Goal: Transaction & Acquisition: Book appointment/travel/reservation

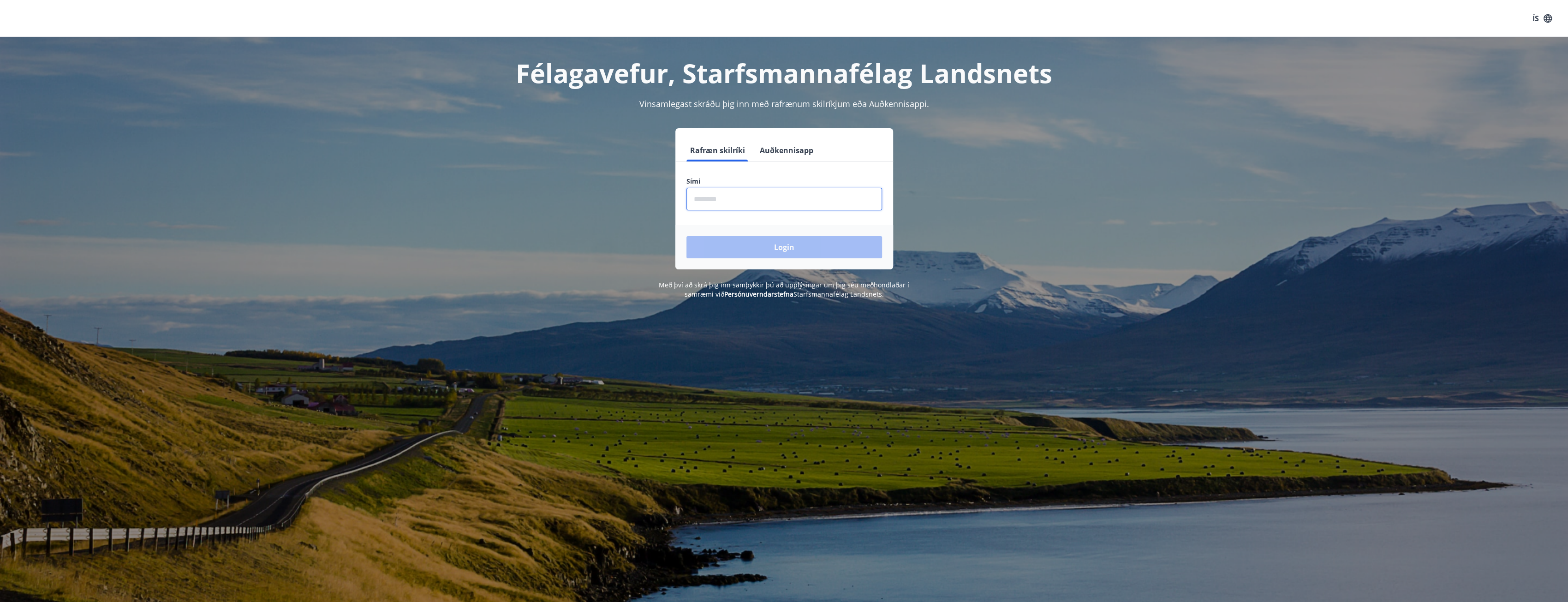
click at [709, 198] on input "phone" at bounding box center [784, 199] width 196 height 23
type input "********"
click at [768, 251] on button "Login" at bounding box center [784, 247] width 196 height 22
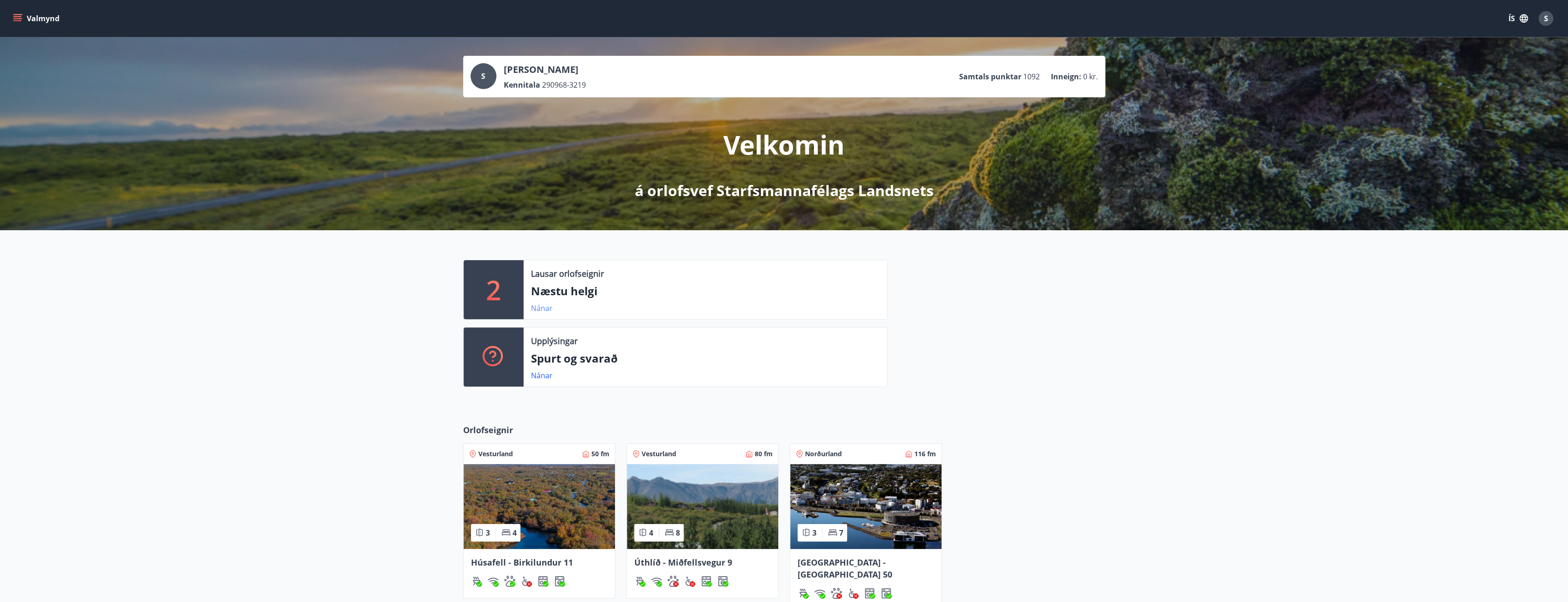
click at [544, 309] on link "Nánar" at bounding box center [541, 308] width 21 height 10
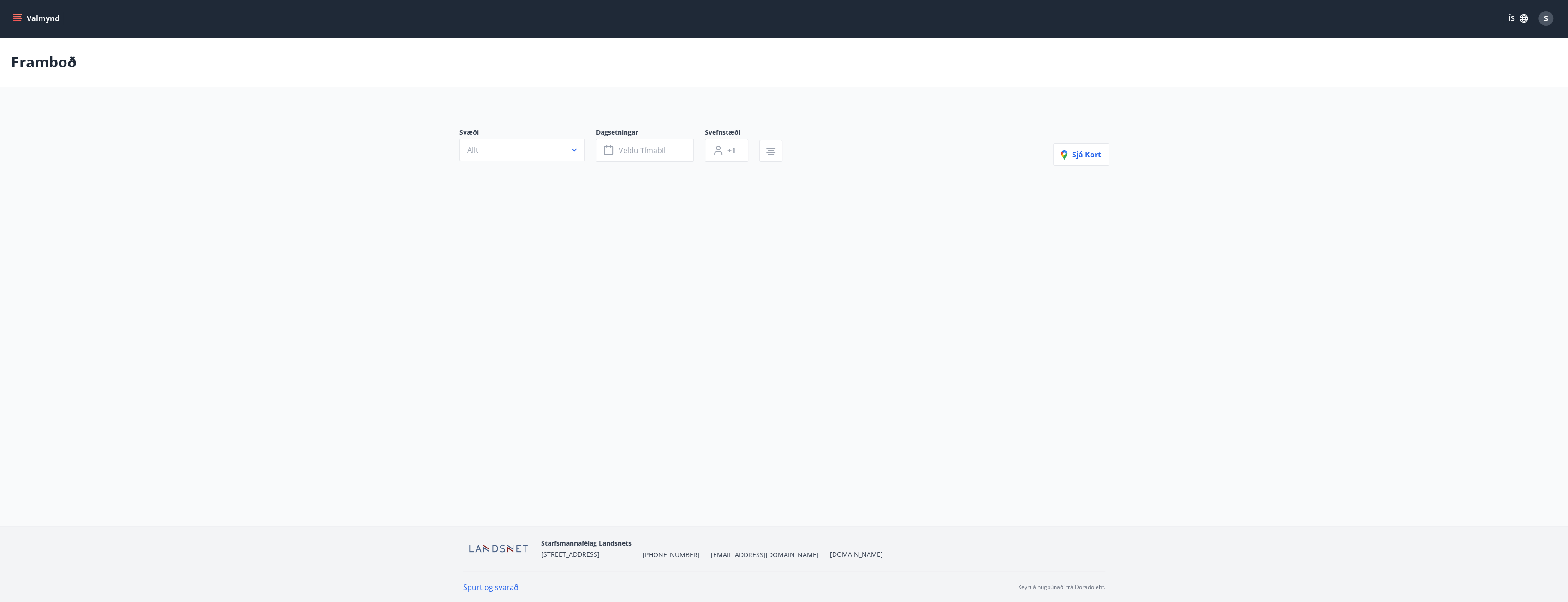
type input "*"
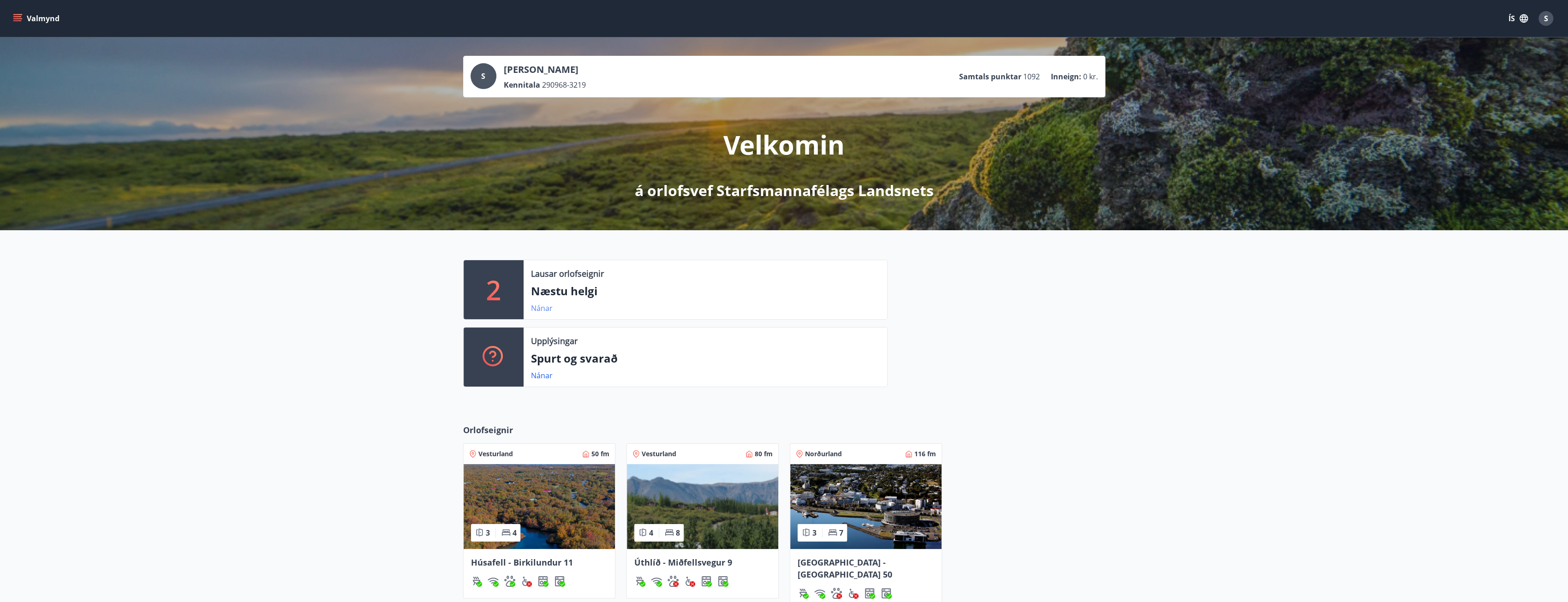
click at [542, 311] on link "Nánar" at bounding box center [541, 308] width 21 height 10
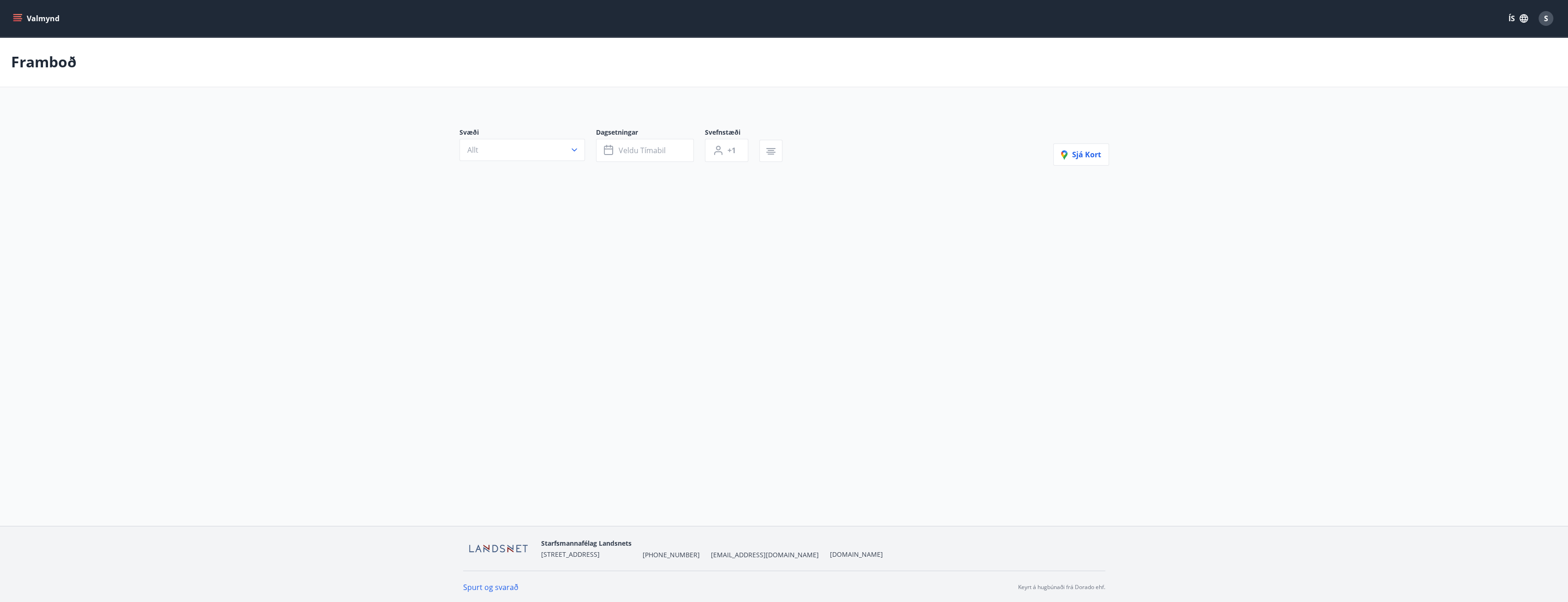
type input "*"
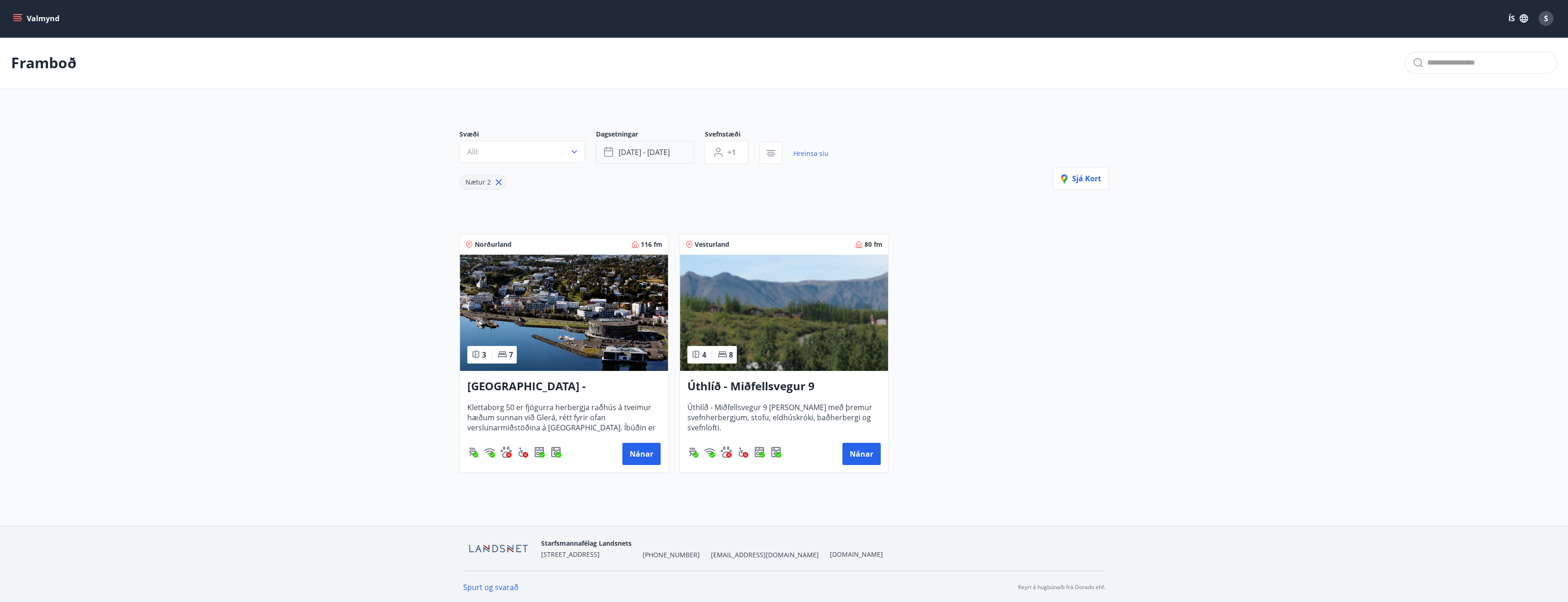
click at [632, 157] on button "[DATE] - [DATE]" at bounding box center [645, 152] width 98 height 23
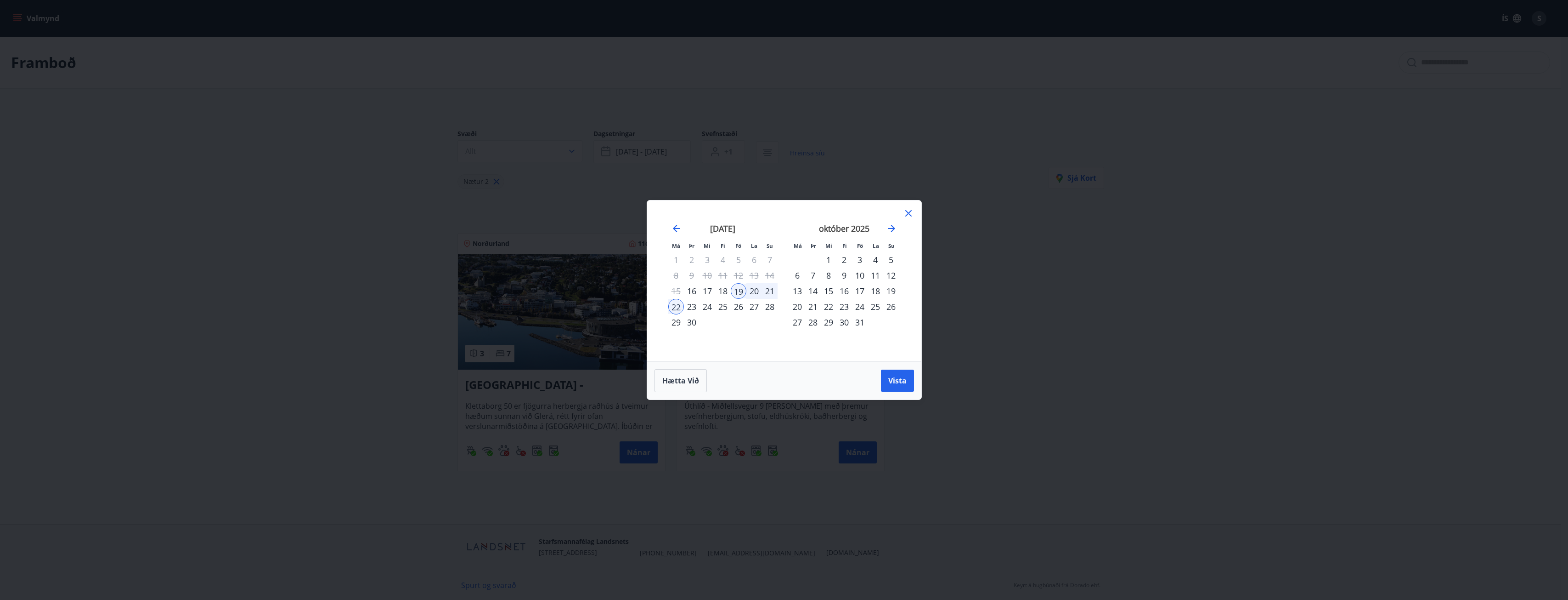
click at [740, 308] on div "26" at bounding box center [738, 306] width 16 height 16
click at [676, 323] on div "29" at bounding box center [676, 322] width 16 height 16
click at [897, 384] on span "Vista" at bounding box center [897, 380] width 18 height 10
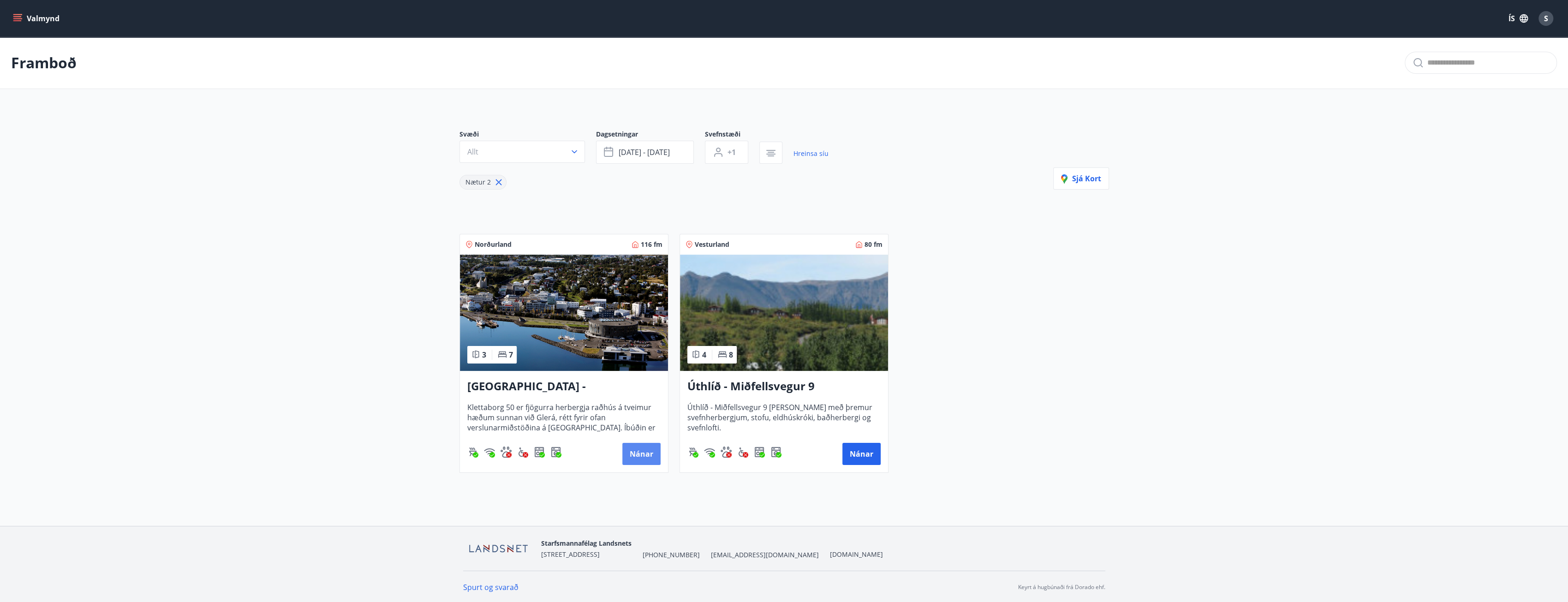
click at [635, 450] on button "Nánar" at bounding box center [641, 453] width 39 height 22
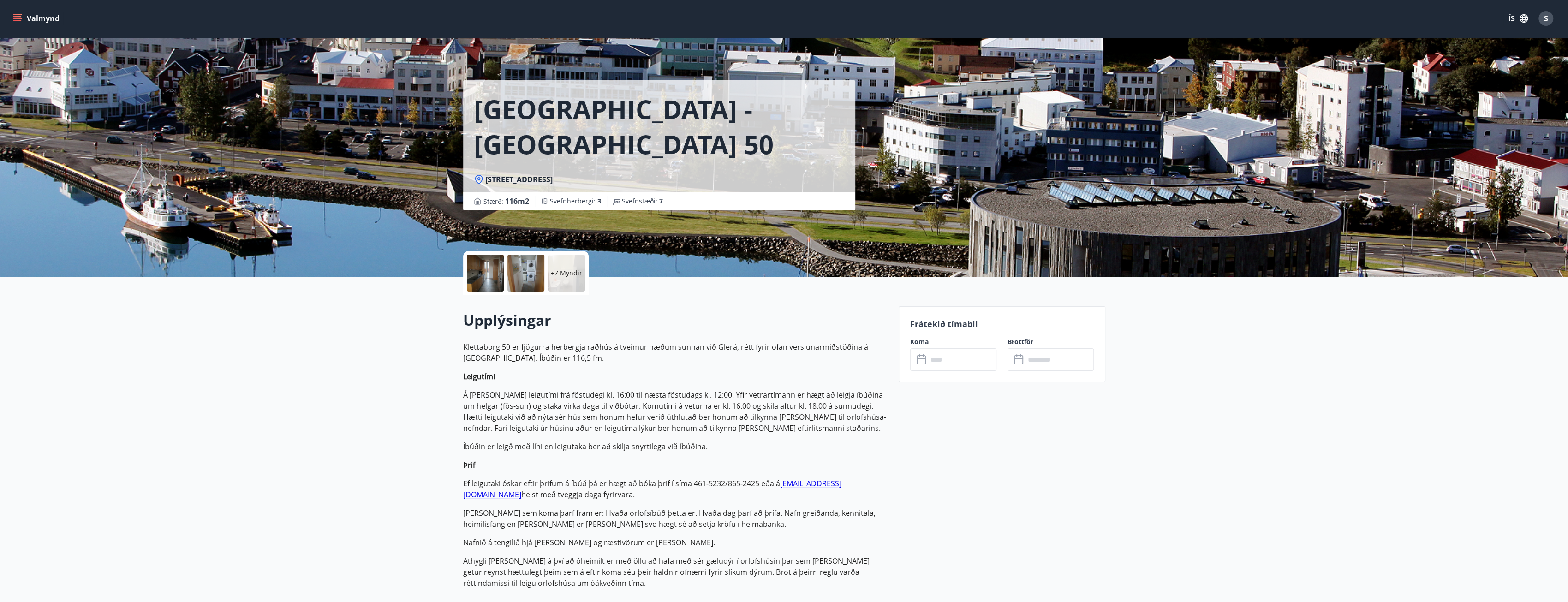
click at [488, 271] on div at bounding box center [485, 273] width 37 height 37
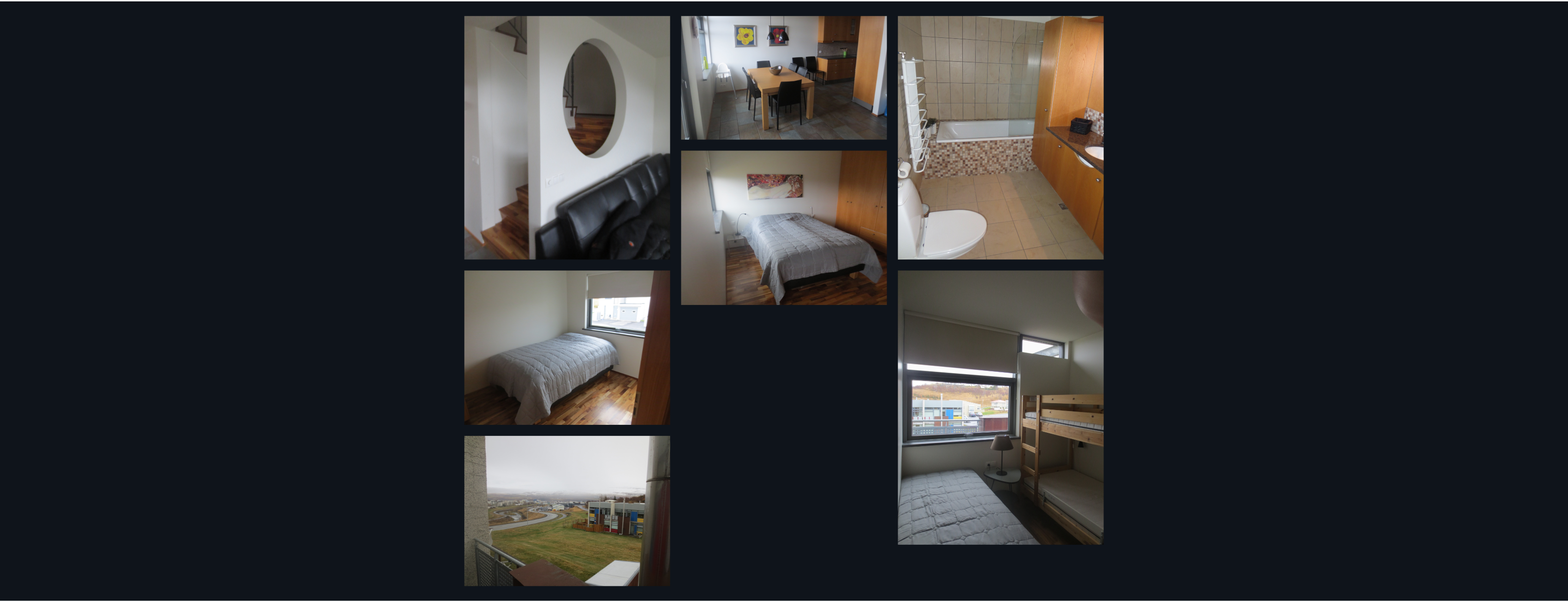
scroll to position [527, 0]
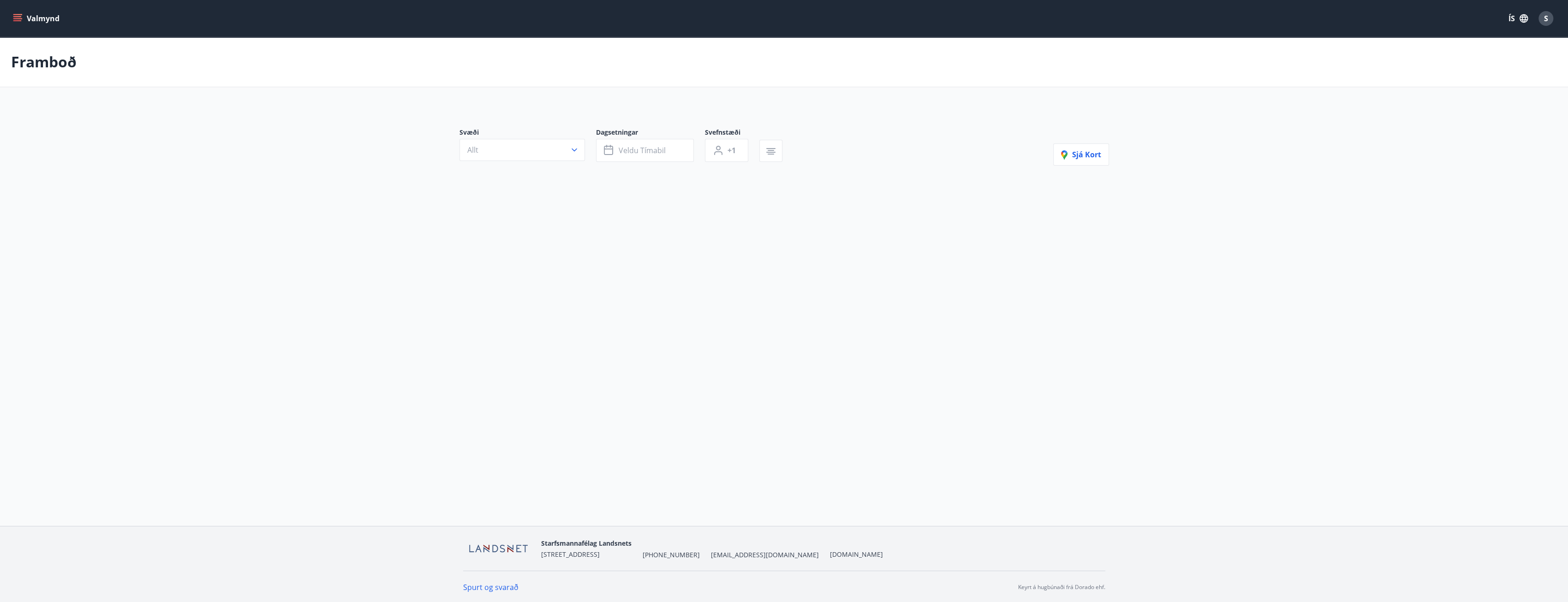
type input "*"
